Goal: Transaction & Acquisition: Purchase product/service

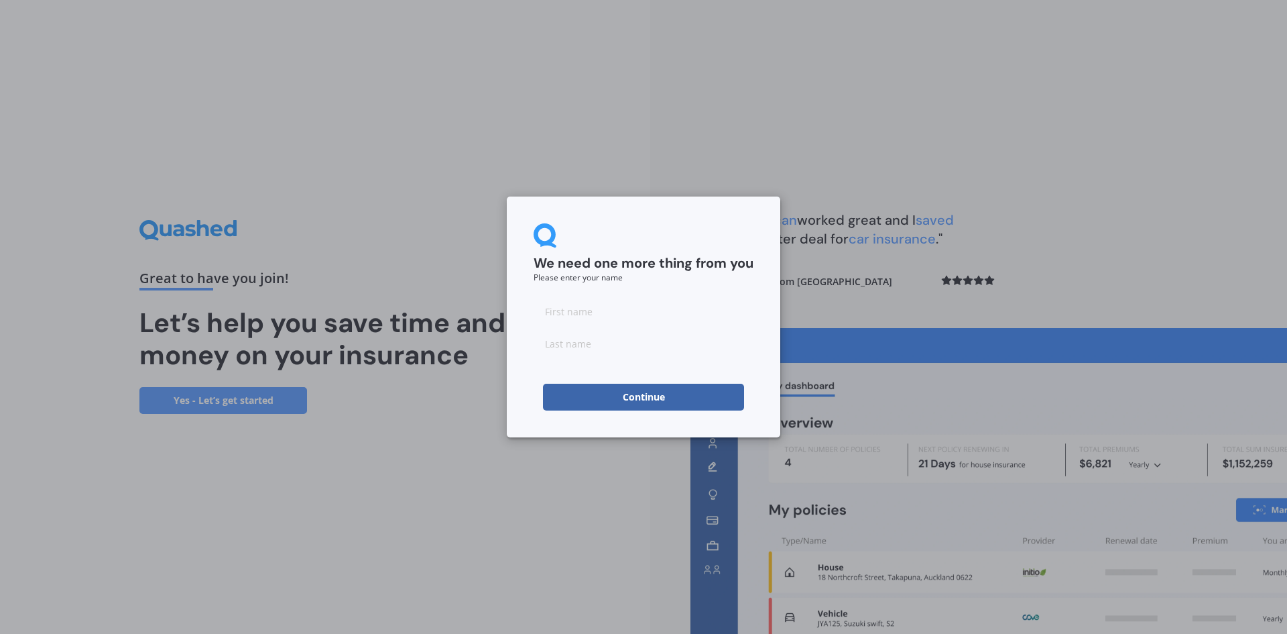
click at [591, 316] on input at bounding box center [644, 311] width 220 height 27
type input "[PERSON_NAME]"
click at [579, 338] on input at bounding box center [644, 343] width 220 height 27
type input "Bell"
click at [642, 272] on h2 "We need one more thing from you" at bounding box center [644, 263] width 220 height 17
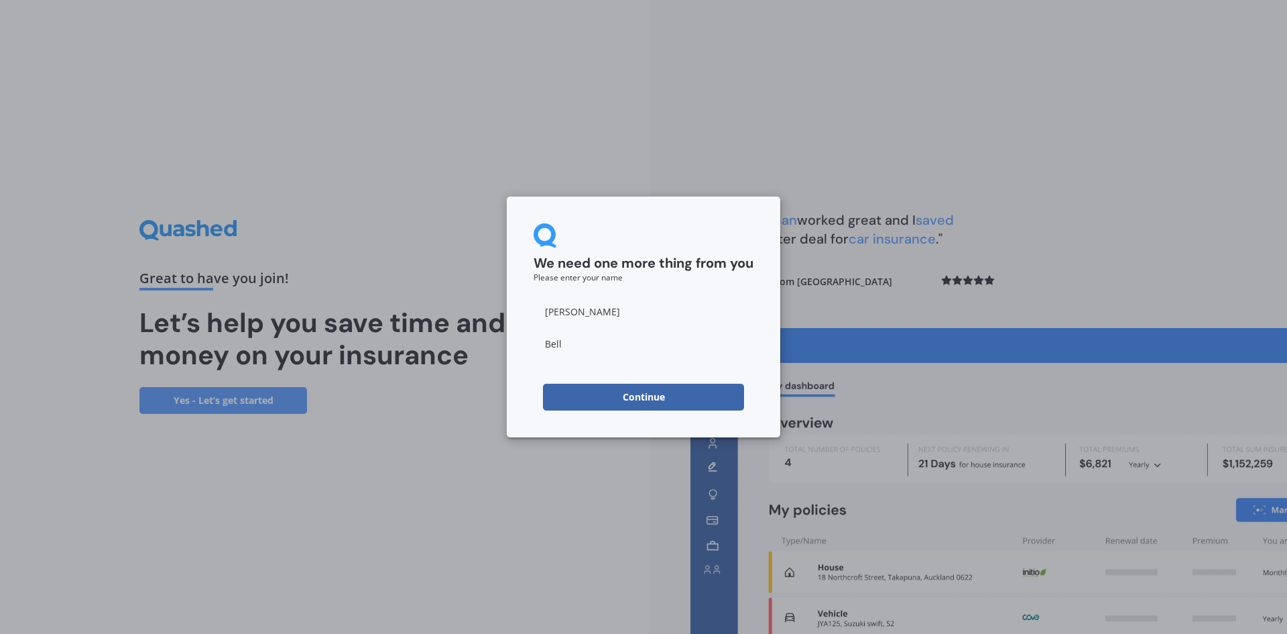
click at [660, 393] on button "Continue" at bounding box center [643, 396] width 201 height 27
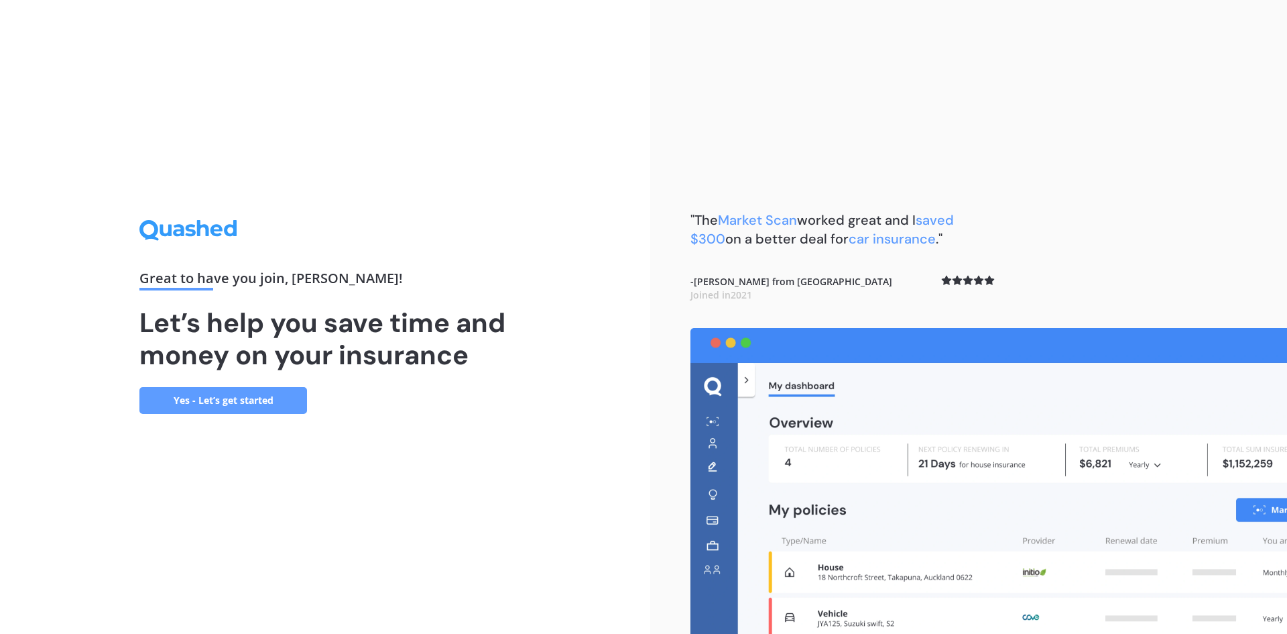
click at [273, 390] on link "Yes - Let’s get started" at bounding box center [223, 400] width 168 height 27
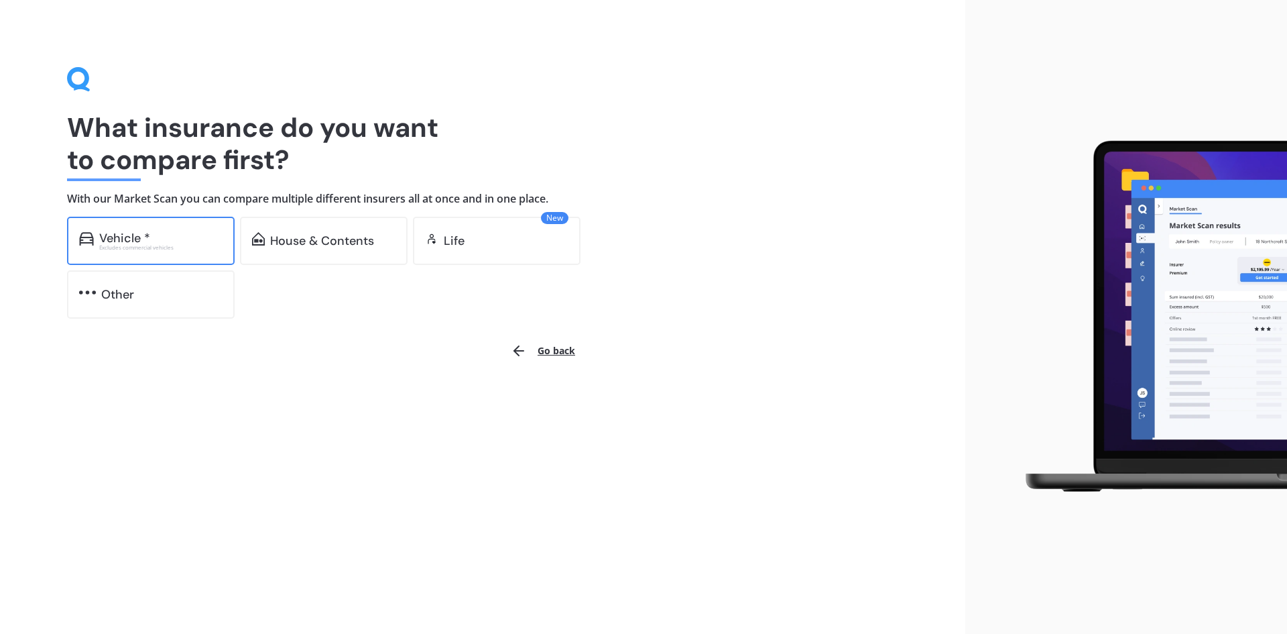
click at [154, 245] on div "Excludes commercial vehicles" at bounding box center [160, 247] width 123 height 5
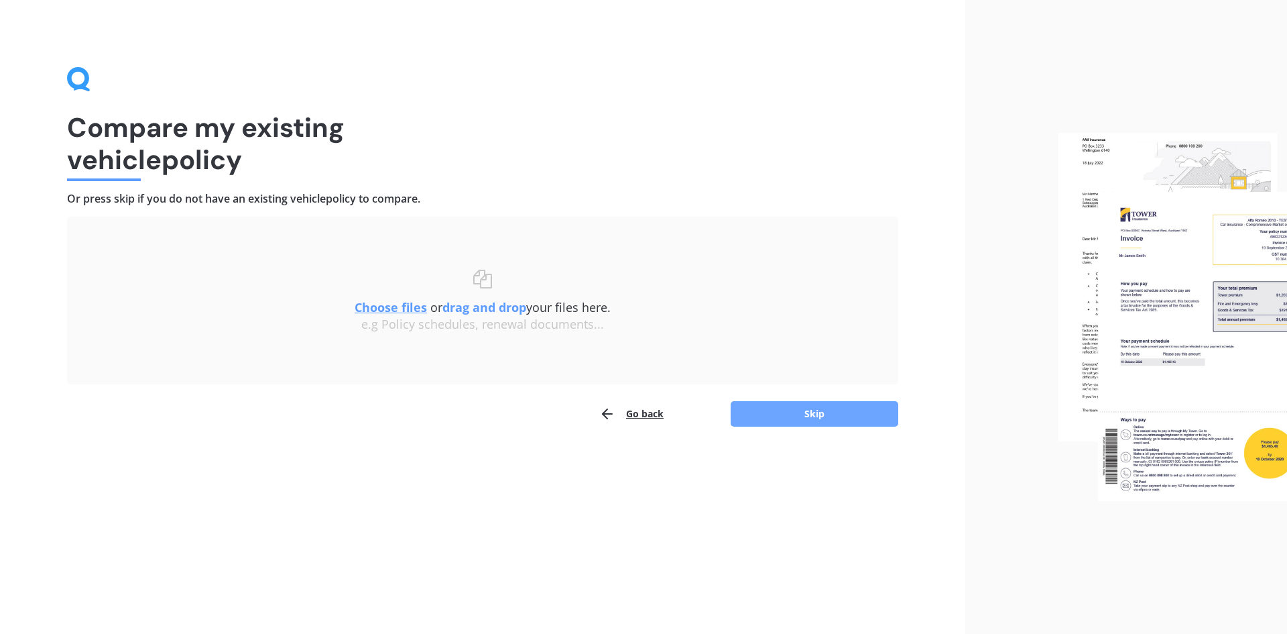
click at [815, 416] on button "Skip" at bounding box center [815, 413] width 168 height 25
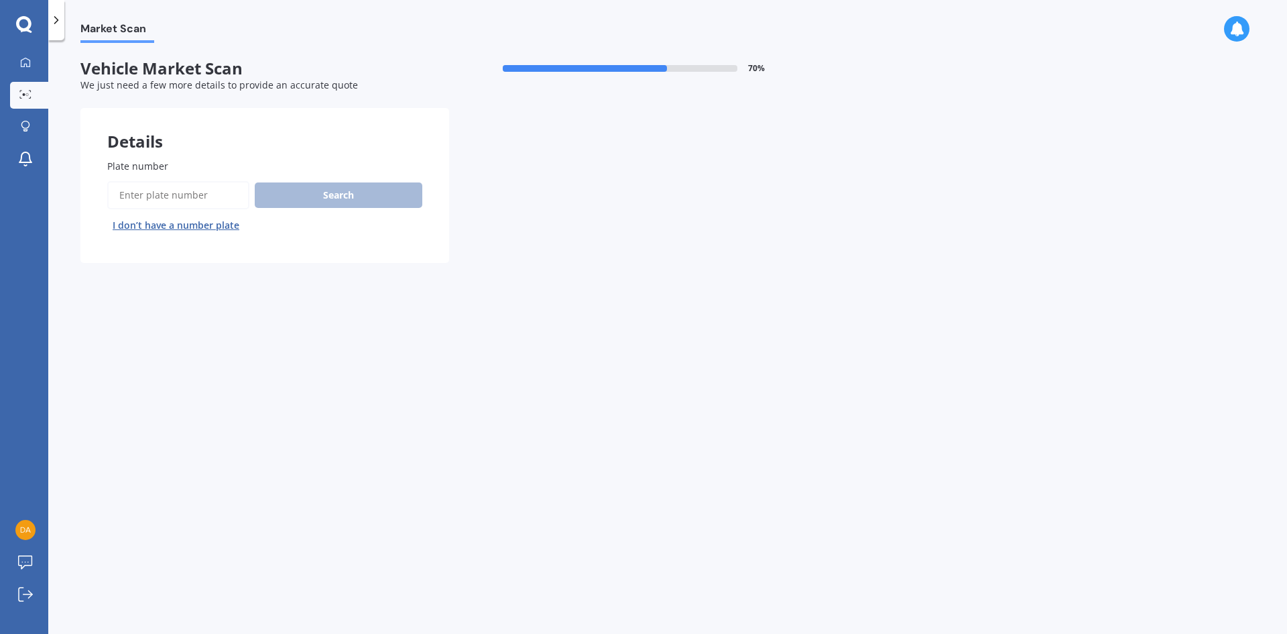
click at [320, 195] on div "Search I don’t have a number plate" at bounding box center [264, 208] width 315 height 55
click at [195, 198] on input "Plate number" at bounding box center [178, 195] width 142 height 28
type input "KBY889"
click at [387, 190] on button "Search" at bounding box center [339, 194] width 168 height 25
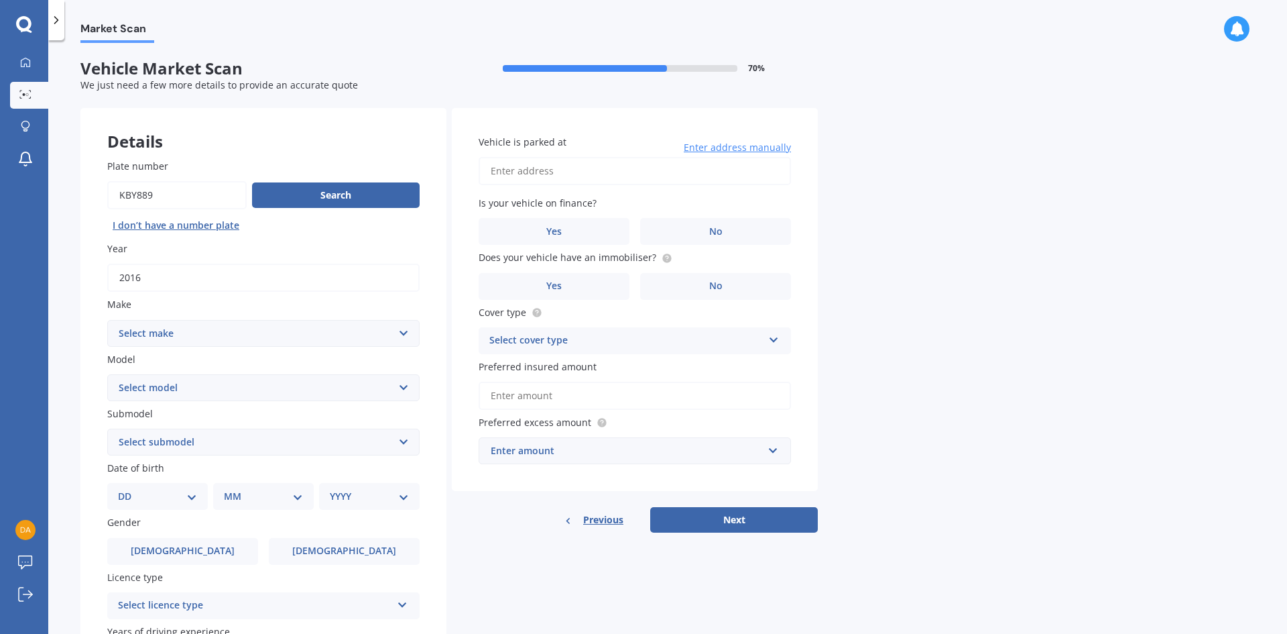
click at [405, 331] on select "Select make AC ALFA ROMEO ASTON [PERSON_NAME] AUDI AUSTIN BEDFORD Bentley BMW B…" at bounding box center [263, 333] width 312 height 27
select select "LANDROVER"
click at [107, 320] on select "Select make AC ALFA ROMEO ASTON [PERSON_NAME] AUDI AUSTIN BEDFORD Bentley BMW B…" at bounding box center [263, 333] width 312 height 27
click at [231, 388] on select "Select model 110 130 90 Defender Discovery Evoque Freelander Range Rover Range …" at bounding box center [263, 387] width 312 height 27
select select "EVOQUE"
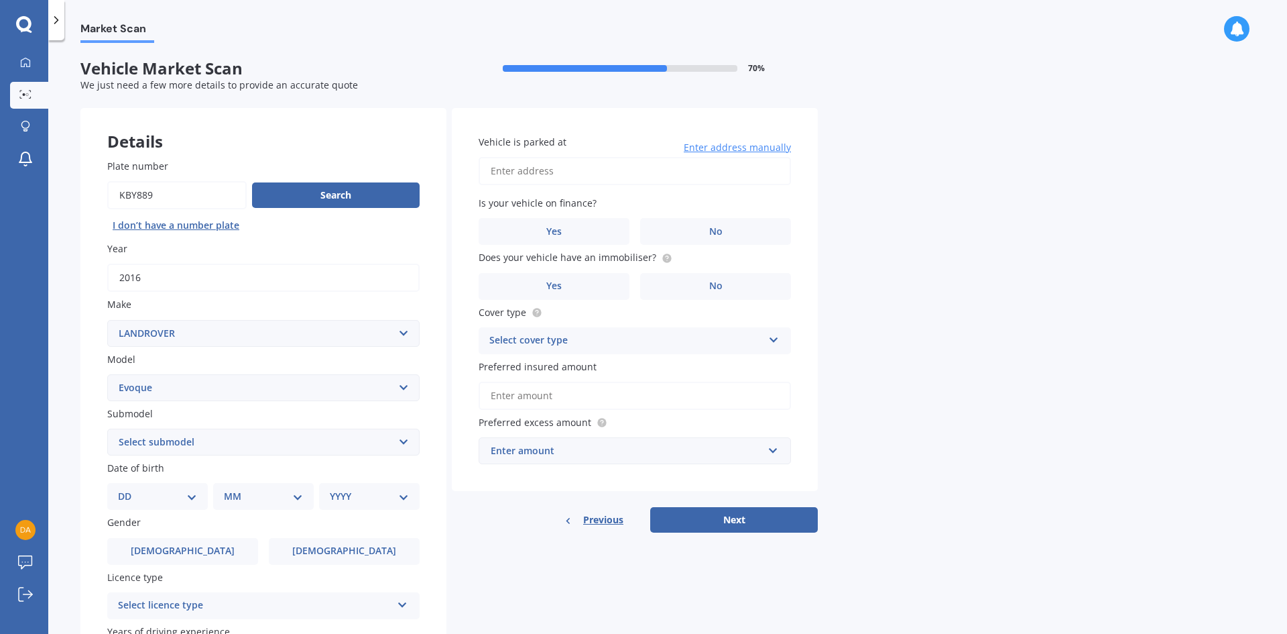
click at [107, 374] on select "Select model 110 130 90 Defender Discovery Evoque Freelander Range Rover Range …" at bounding box center [263, 387] width 312 height 27
click at [225, 441] on select "Select submodel All" at bounding box center [263, 441] width 312 height 27
click at [152, 493] on select "DD 01 02 03 04 05 06 07 08 09 10 11 12 13 14 15 16 17 18 19 20 21 22 23 24 25 2…" at bounding box center [157, 496] width 79 height 15
select select "05"
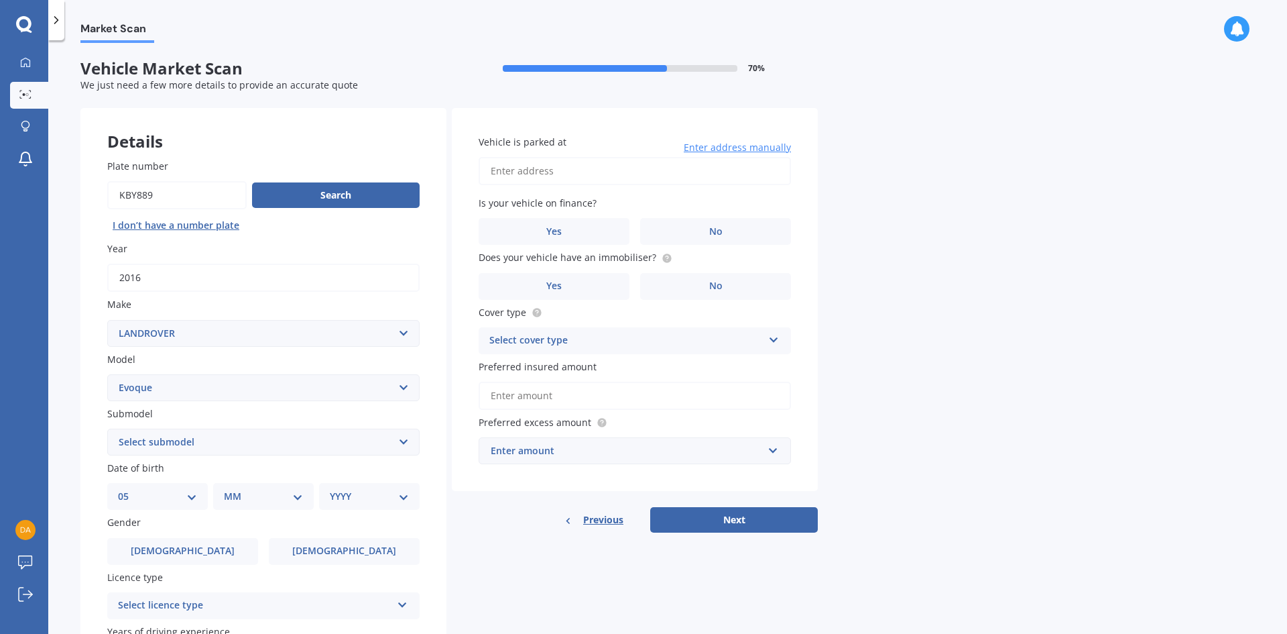
click at [129, 489] on select "DD 01 02 03 04 05 06 07 08 09 10 11 12 13 14 15 16 17 18 19 20 21 22 23 24 25 2…" at bounding box center [157, 496] width 79 height 15
click at [240, 496] on select "MM 01 02 03 04 05 06 07 08 09 10 11 12" at bounding box center [266, 496] width 74 height 15
select select "12"
click at [229, 489] on select "MM 01 02 03 04 05 06 07 08 09 10 11 12" at bounding box center [266, 496] width 74 height 15
click at [361, 494] on select "YYYY 2025 2024 2023 2022 2021 2020 2019 2018 2017 2016 2015 2014 2013 2012 2011…" at bounding box center [367, 496] width 74 height 15
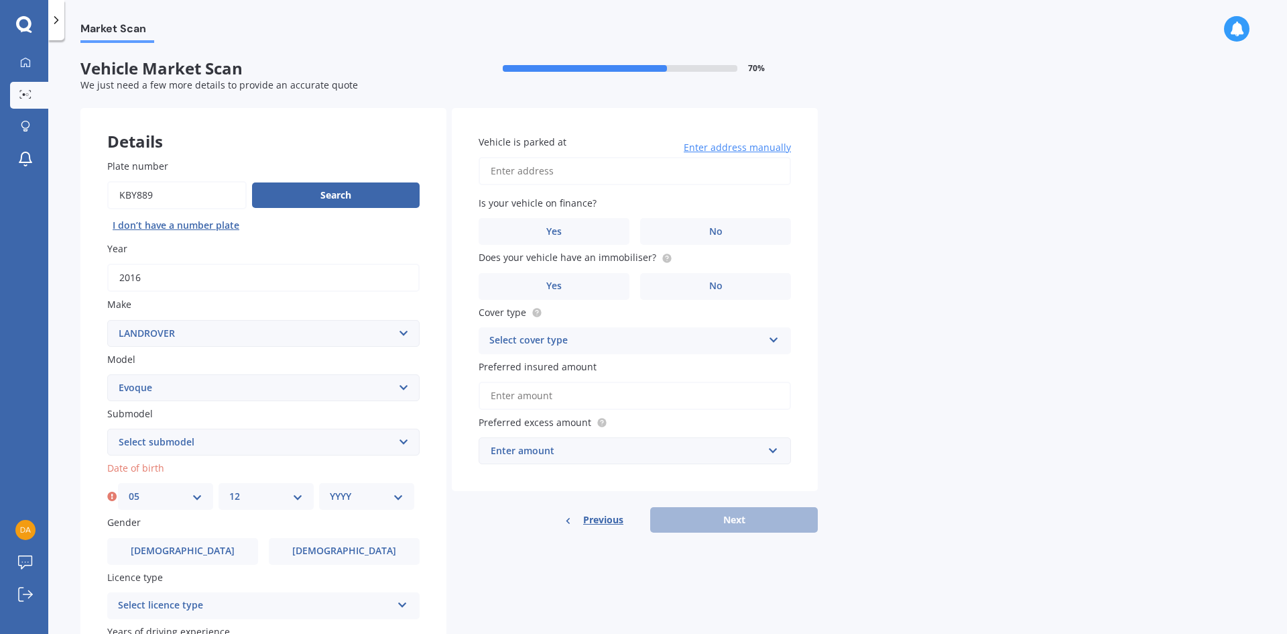
click at [355, 503] on select "YYYY 2025 2024 2023 2022 2021 2020 2019 2018 2017 2016 2015 2014 2013 2012 2011…" at bounding box center [367, 496] width 74 height 15
select select "1970"
click at [330, 489] on select "YYYY 2025 2024 2023 2022 2021 2020 2019 2018 2017 2016 2015 2014 2013 2012 2011…" at bounding box center [367, 496] width 74 height 15
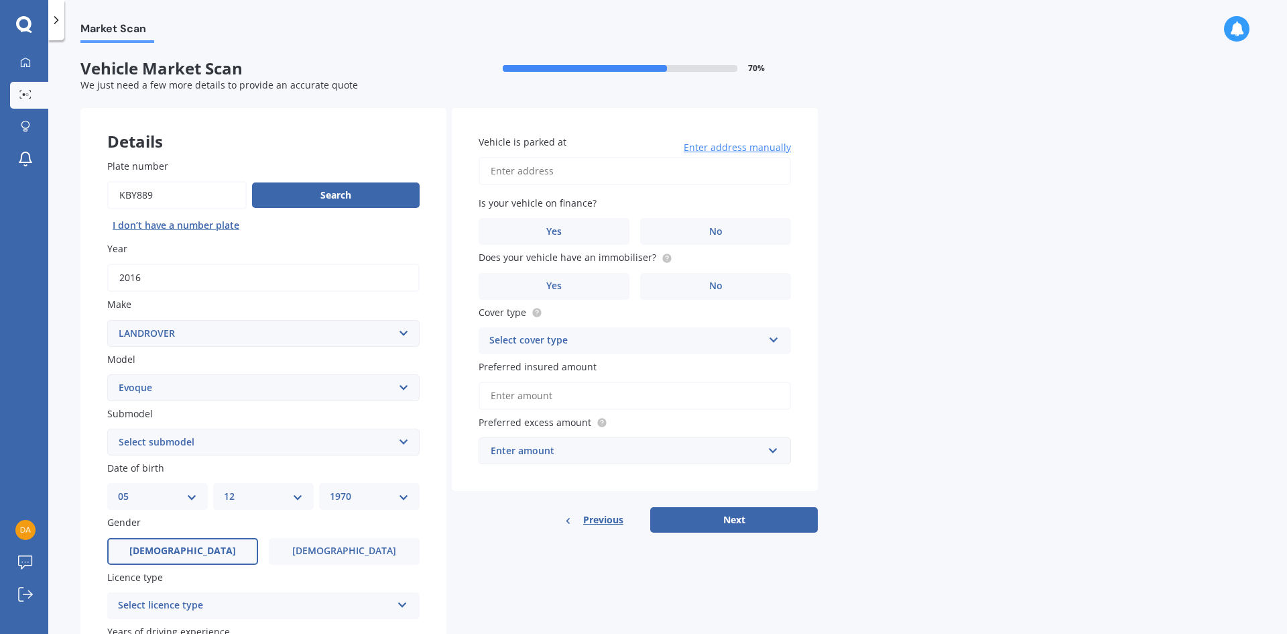
click at [186, 555] on span "[DEMOGRAPHIC_DATA]" at bounding box center [182, 550] width 107 height 11
click at [0, 0] on input "[DEMOGRAPHIC_DATA]" at bounding box center [0, 0] width 0 height 0
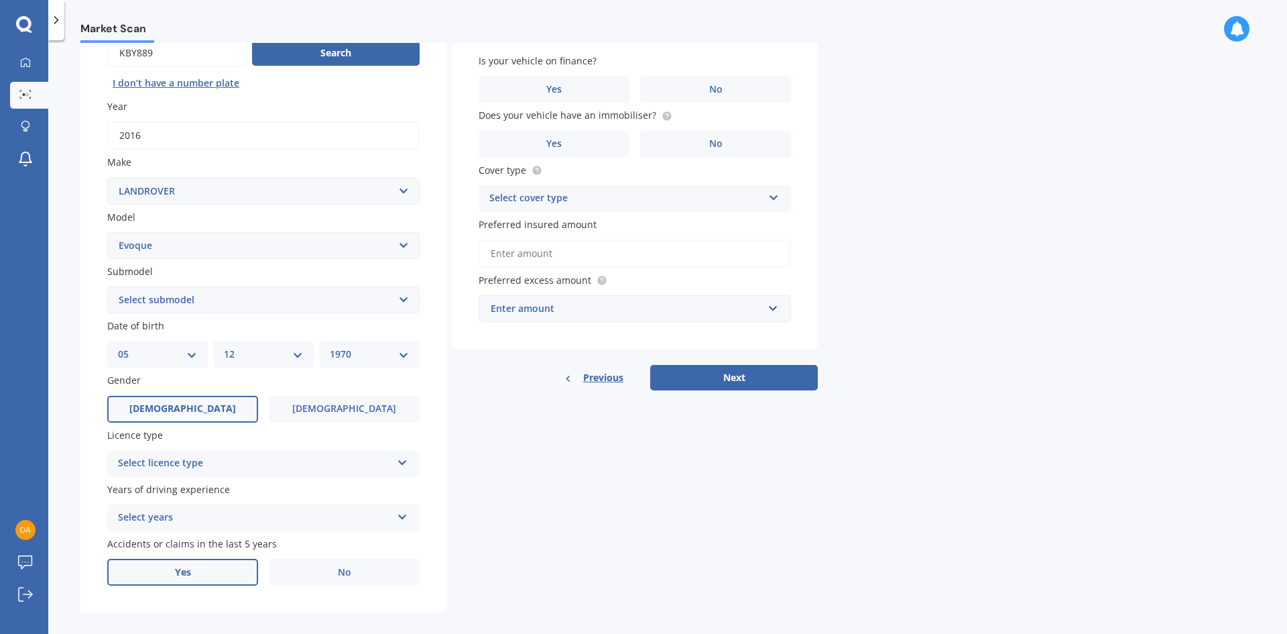
scroll to position [156, 0]
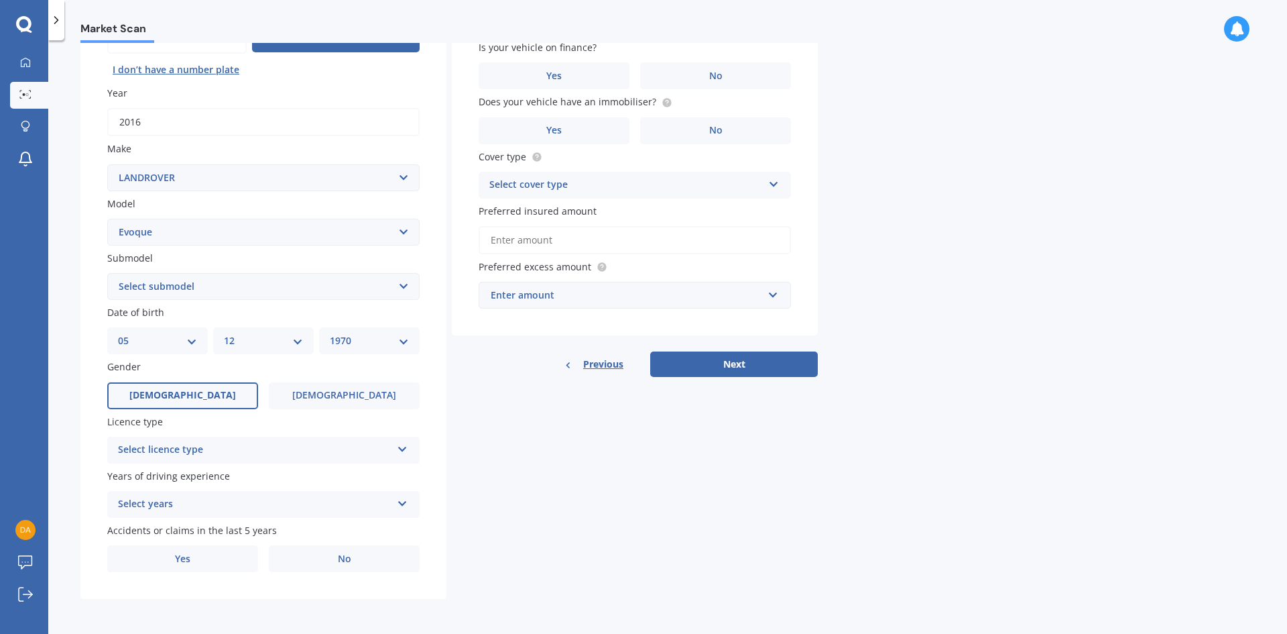
click at [190, 451] on div "Select licence type" at bounding box center [255, 450] width 274 height 16
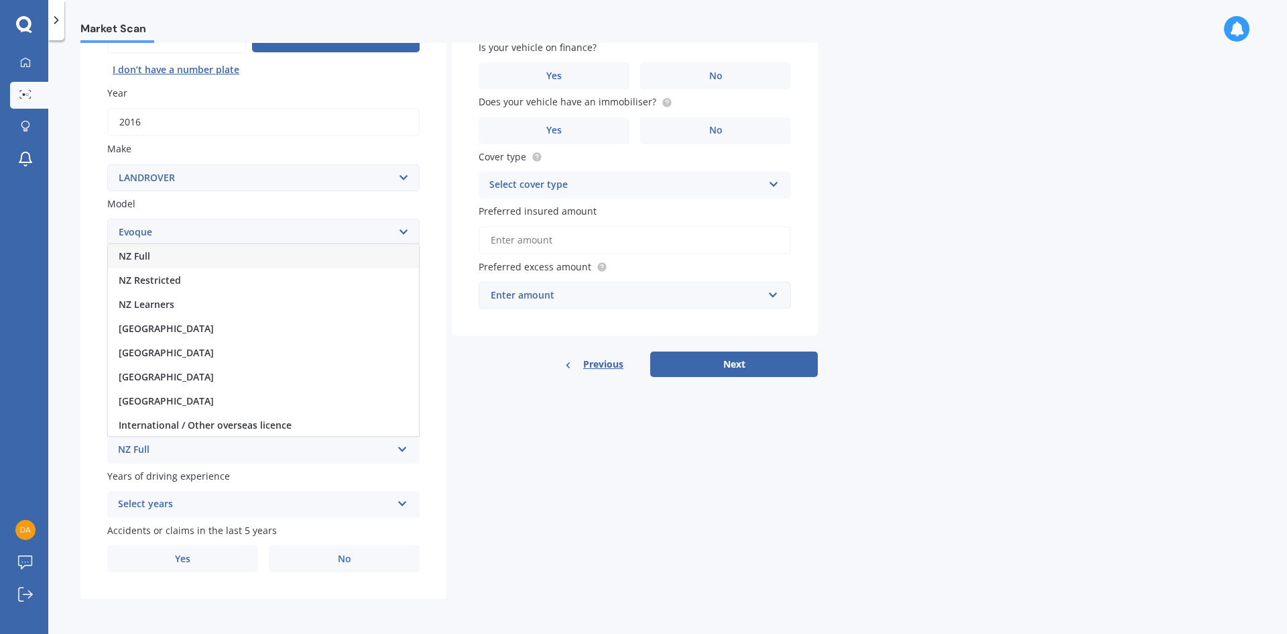
click at [151, 259] on div "NZ Full" at bounding box center [263, 256] width 311 height 24
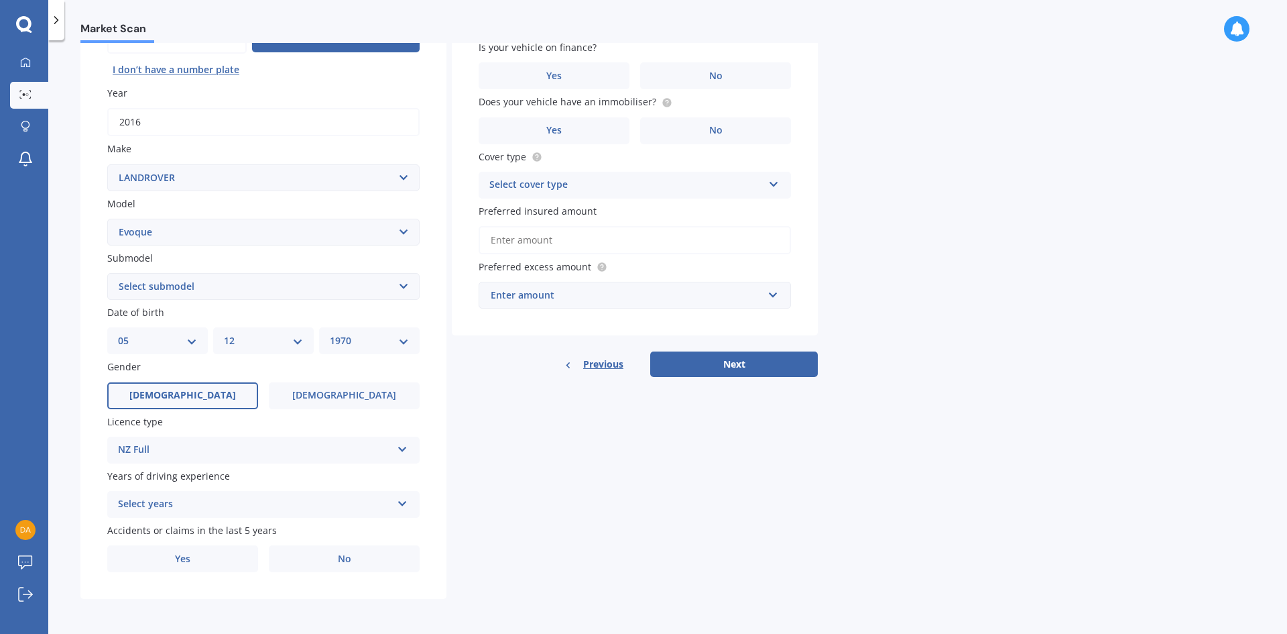
click at [233, 506] on div "Select years" at bounding box center [255, 504] width 274 height 16
click at [184, 380] on span "5 or more years" at bounding box center [155, 381] width 72 height 13
click at [185, 555] on span "Yes" at bounding box center [183, 558] width 16 height 11
click at [0, 0] on input "Yes" at bounding box center [0, 0] width 0 height 0
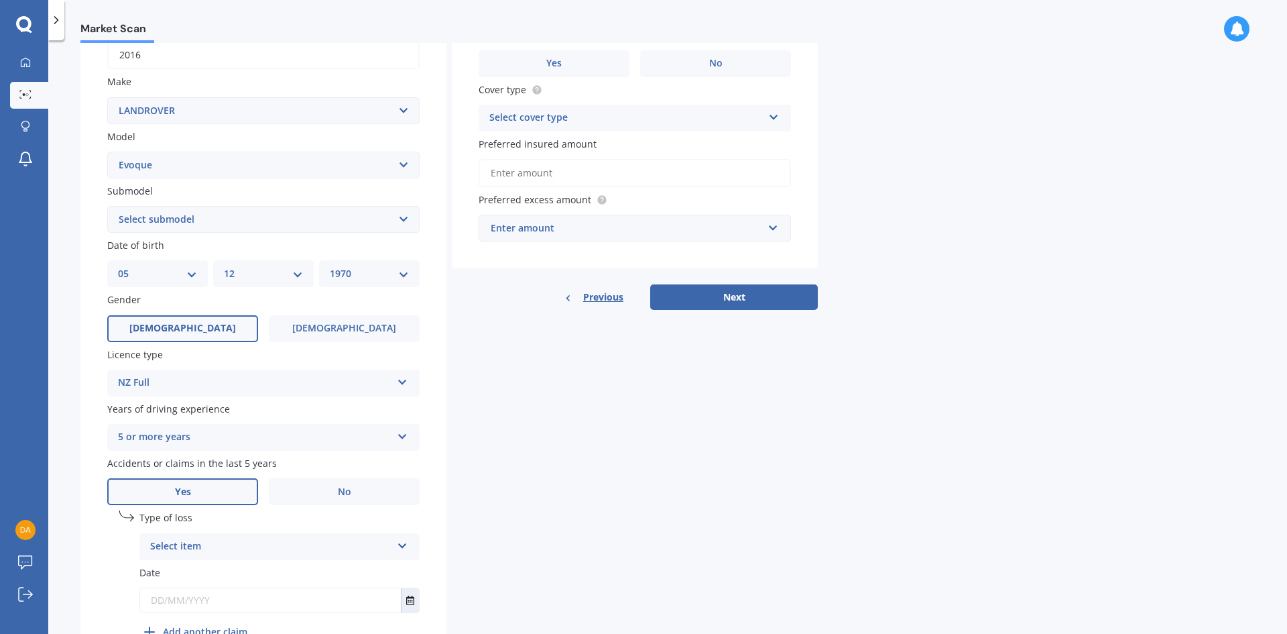
scroll to position [290, 0]
